Goal: Find specific page/section: Find specific page/section

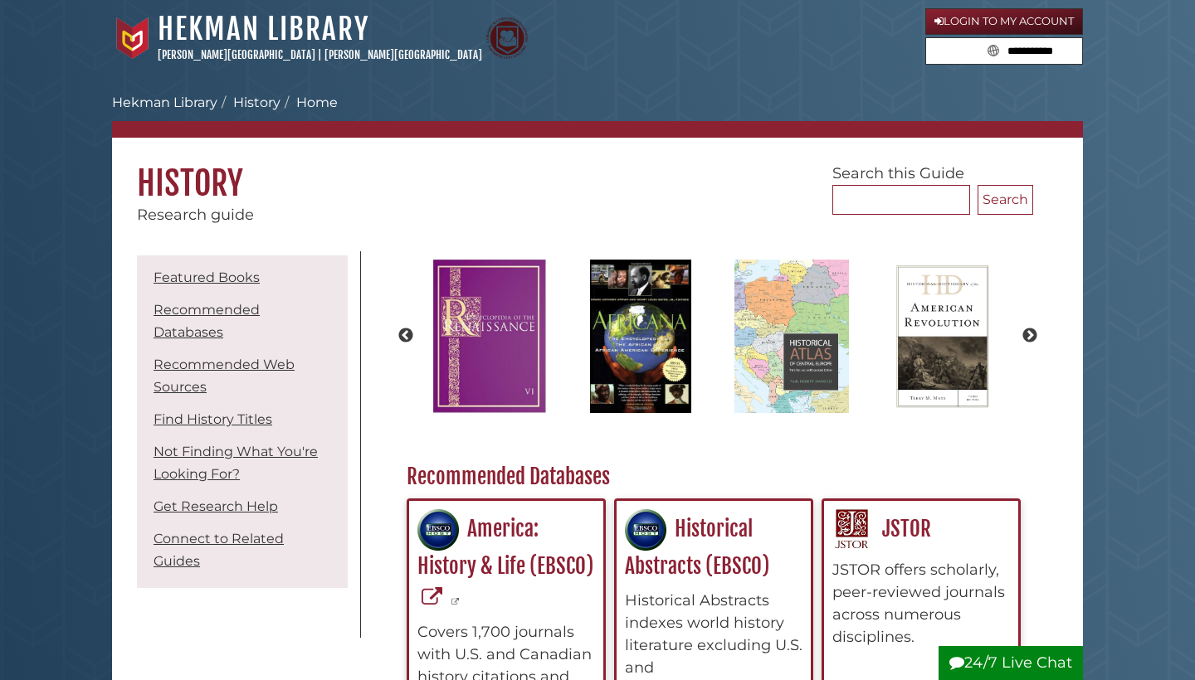
click at [198, 99] on link "Hekman Library" at bounding box center [164, 103] width 105 height 16
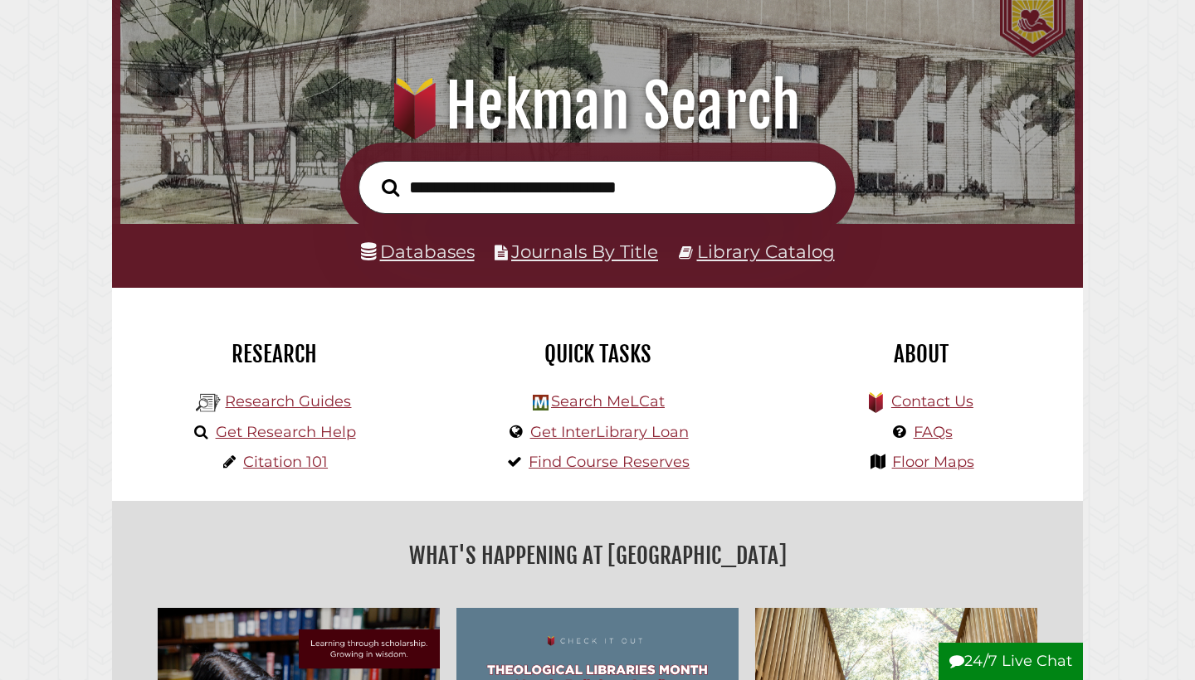
scroll to position [181, 0]
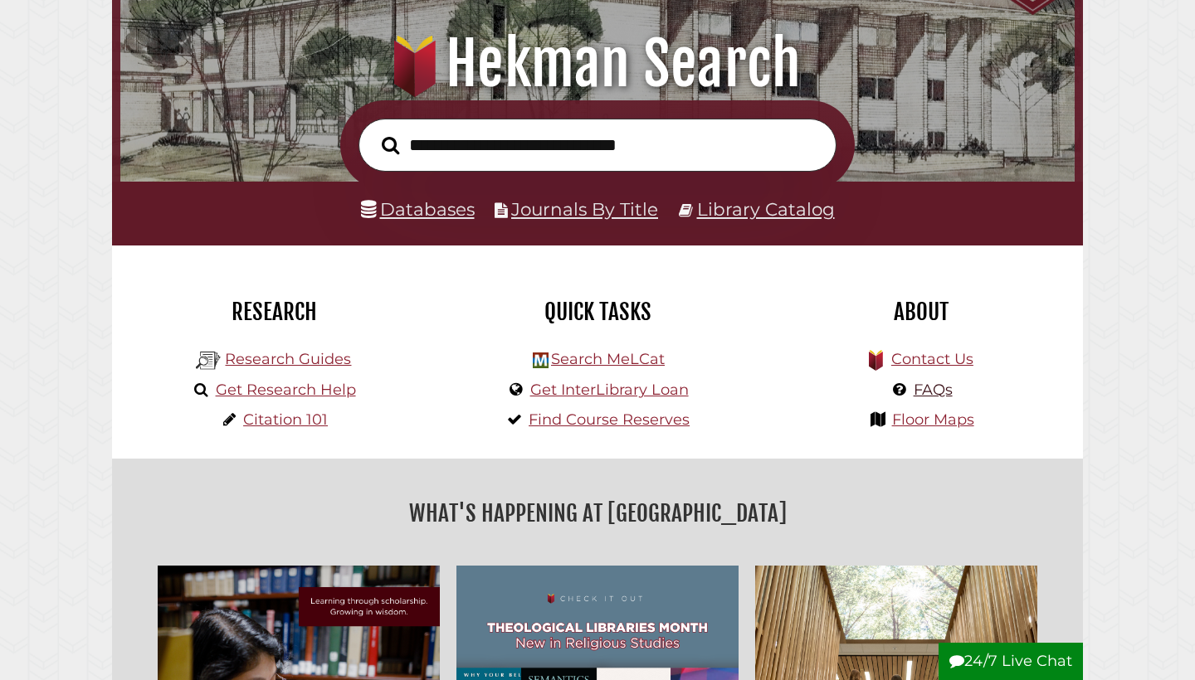
click at [942, 387] on link "FAQs" at bounding box center [933, 390] width 39 height 18
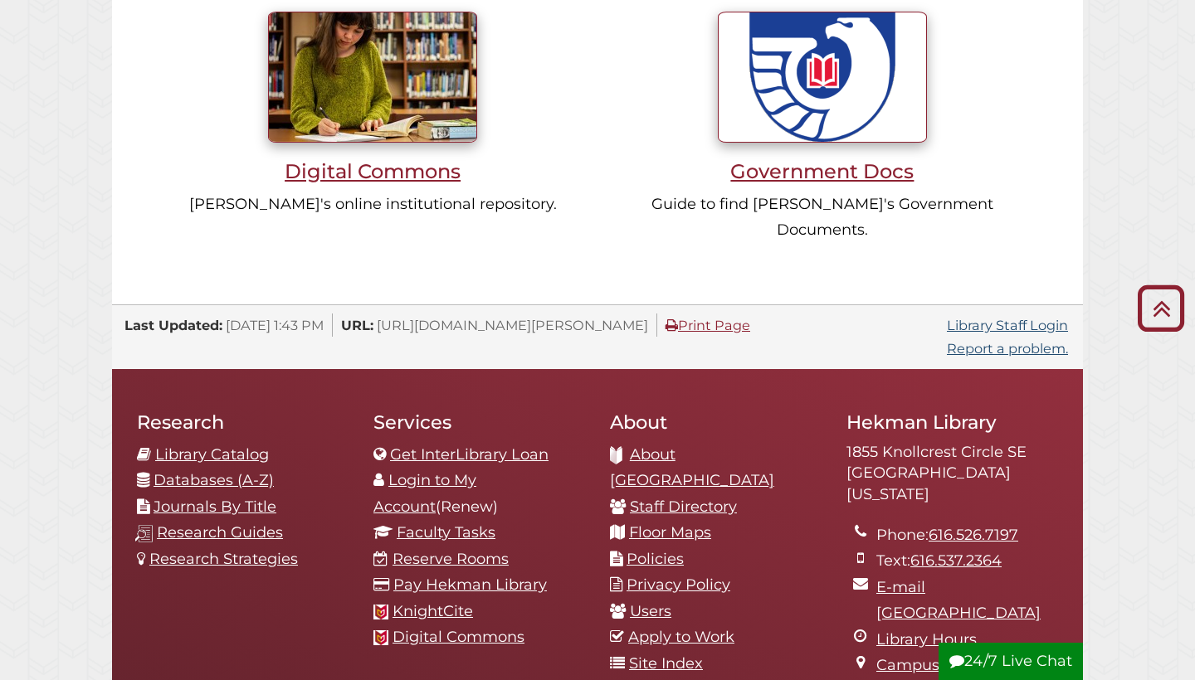
scroll to position [1662, 0]
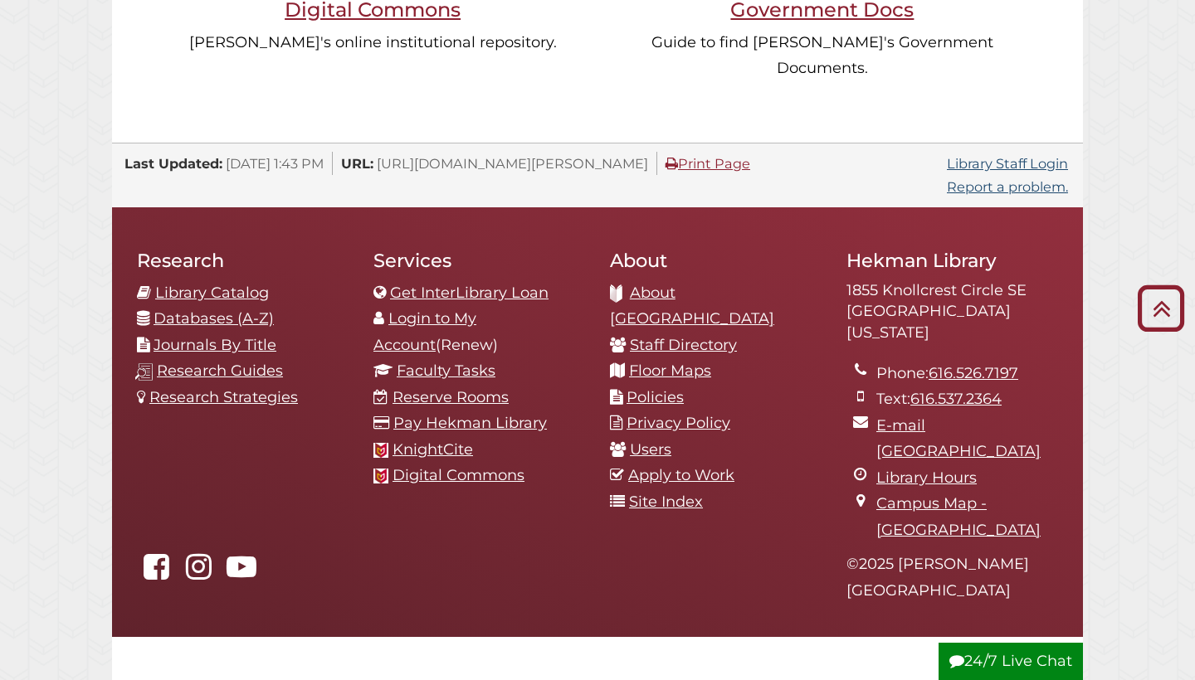
click at [713, 284] on link "About [GEOGRAPHIC_DATA]" at bounding box center [692, 306] width 164 height 45
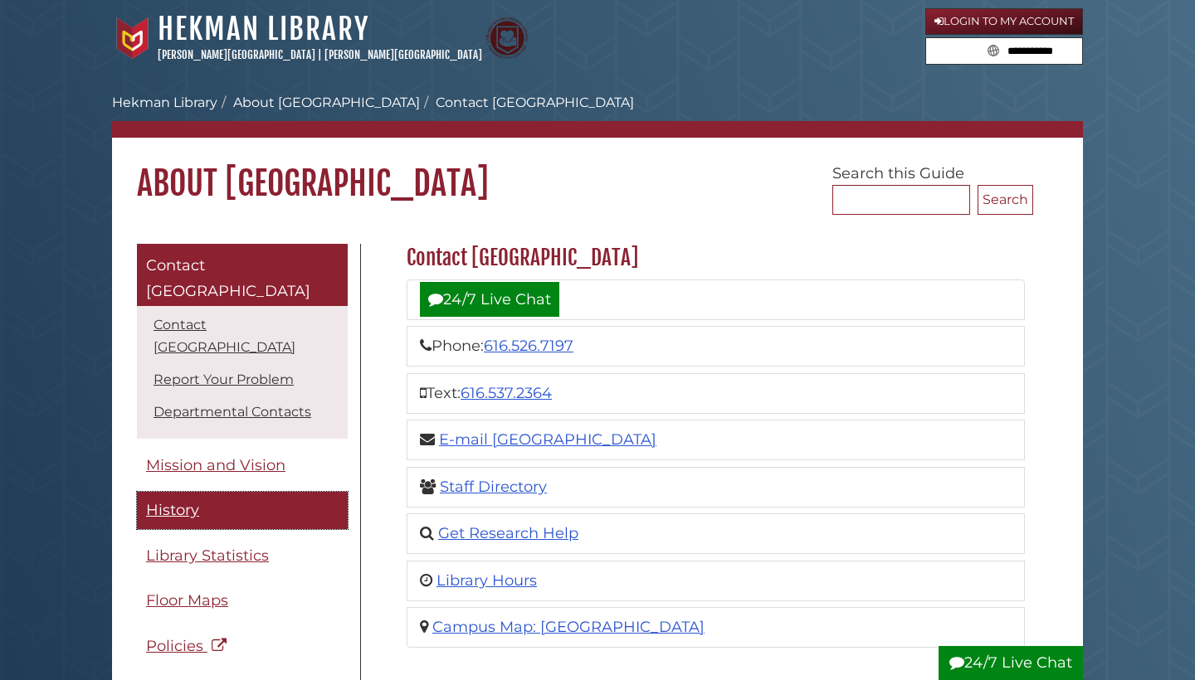
click at [193, 501] on span "History" at bounding box center [172, 510] width 53 height 18
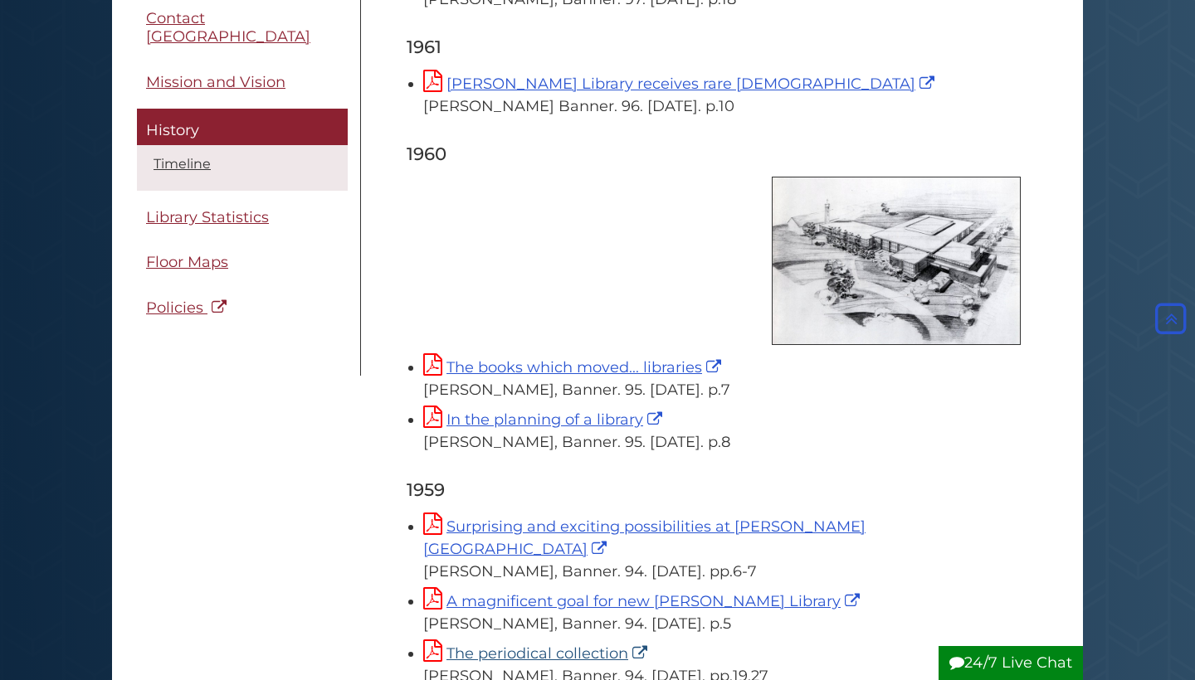
scroll to position [8999, 0]
